Goal: Information Seeking & Learning: Understand process/instructions

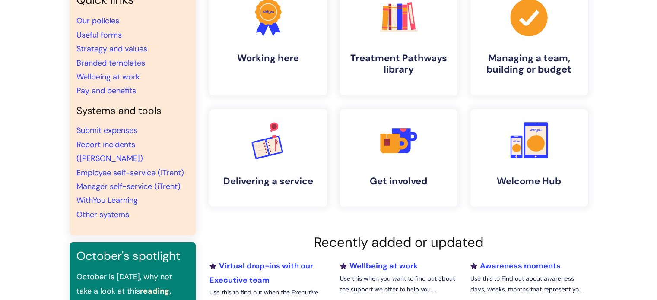
scroll to position [90, 0]
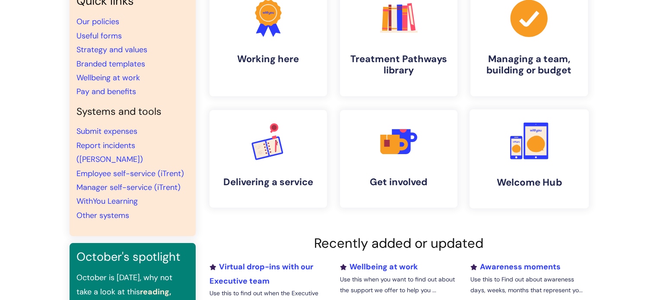
click at [537, 157] on icon at bounding box center [536, 141] width 25 height 37
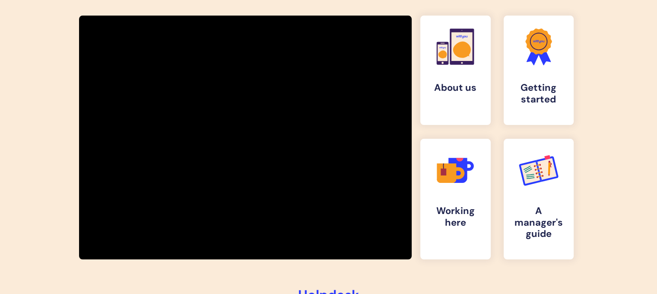
scroll to position [146, 0]
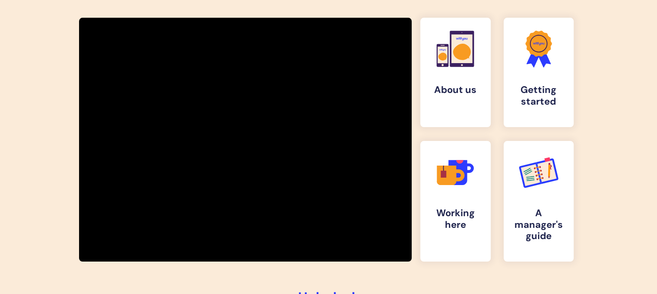
drag, startPoint x: 660, startPoint y: 53, endPoint x: 652, endPoint y: 118, distance: 65.3
click at [652, 118] on html "info hub Enter your search term here... Search Submit a query My queries Welcom…" at bounding box center [328, 1] width 657 height 294
click at [544, 92] on h4 "Getting started" at bounding box center [538, 96] width 57 height 23
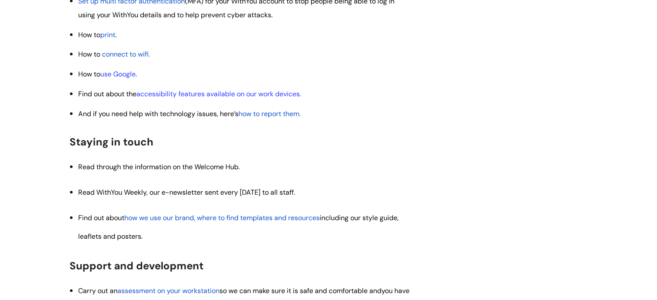
scroll to position [835, 0]
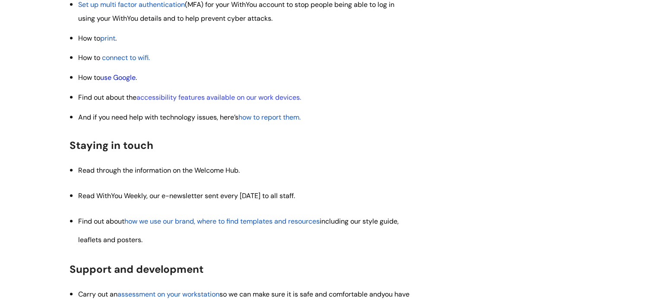
click at [123, 76] on link "use Google" at bounding box center [117, 77] width 35 height 9
